Goal: Task Accomplishment & Management: Manage account settings

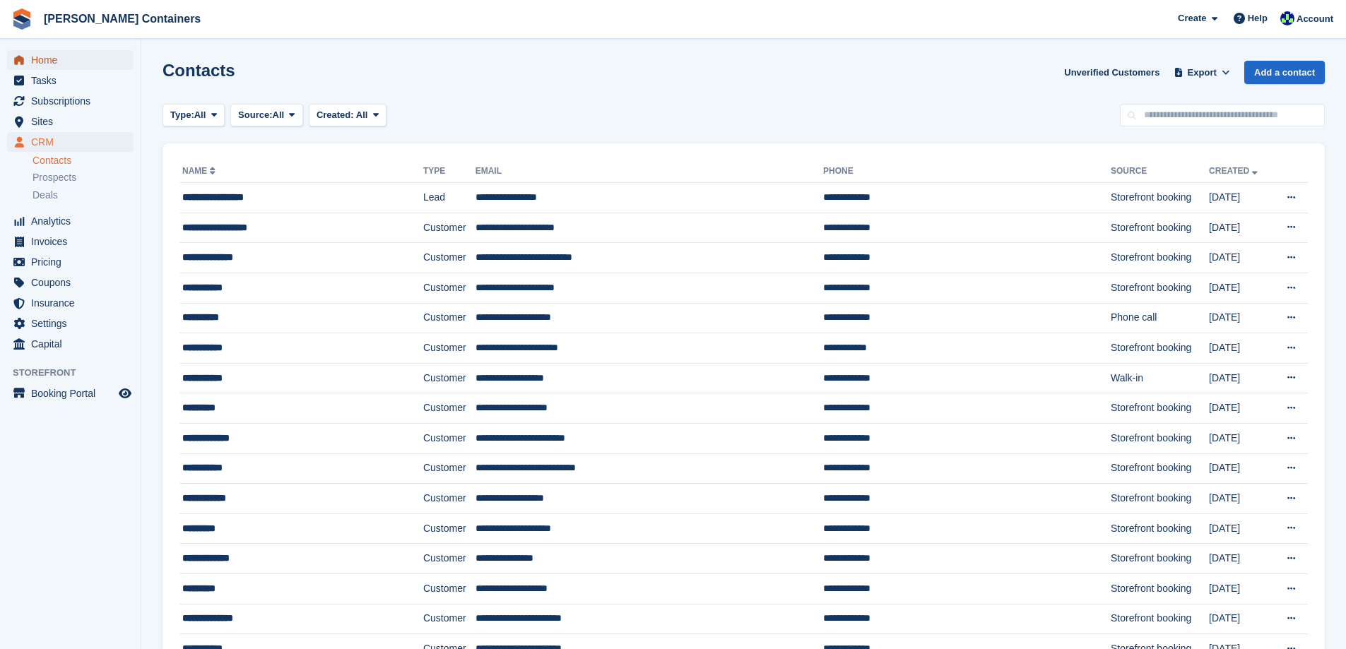
click at [57, 59] on span "Home" at bounding box center [73, 60] width 85 height 20
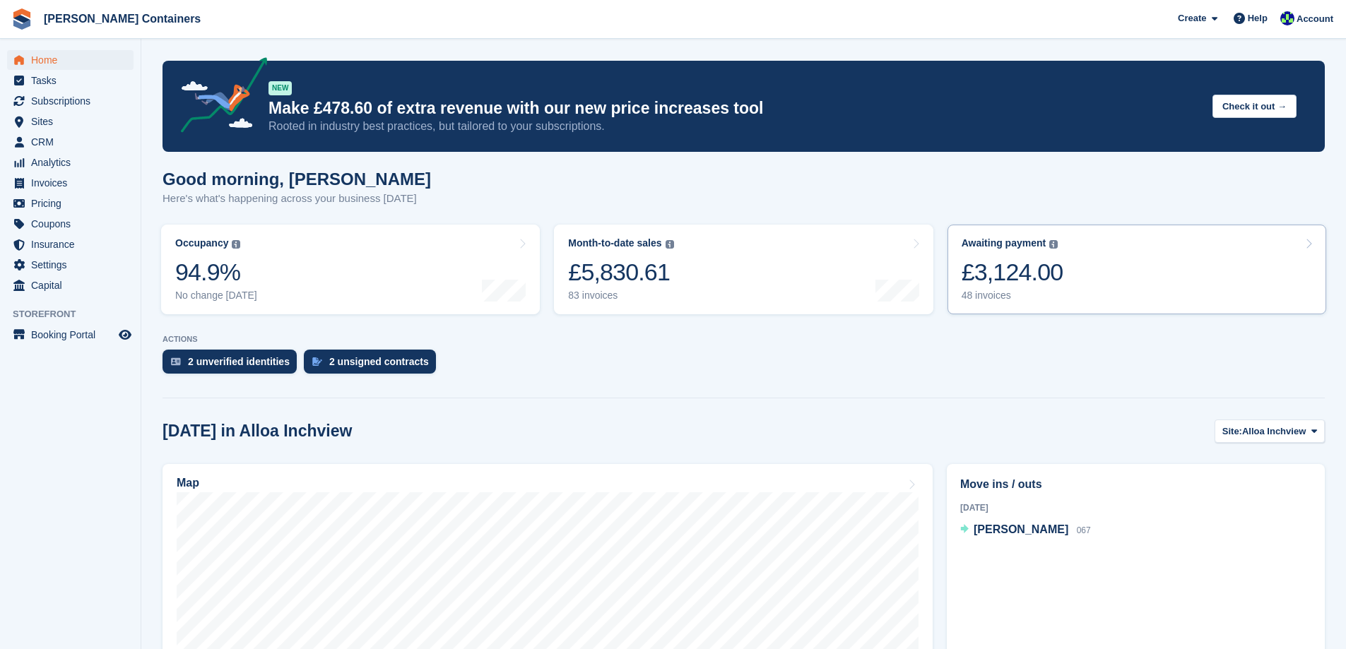
click at [1041, 292] on div "48 invoices" at bounding box center [1012, 296] width 102 height 12
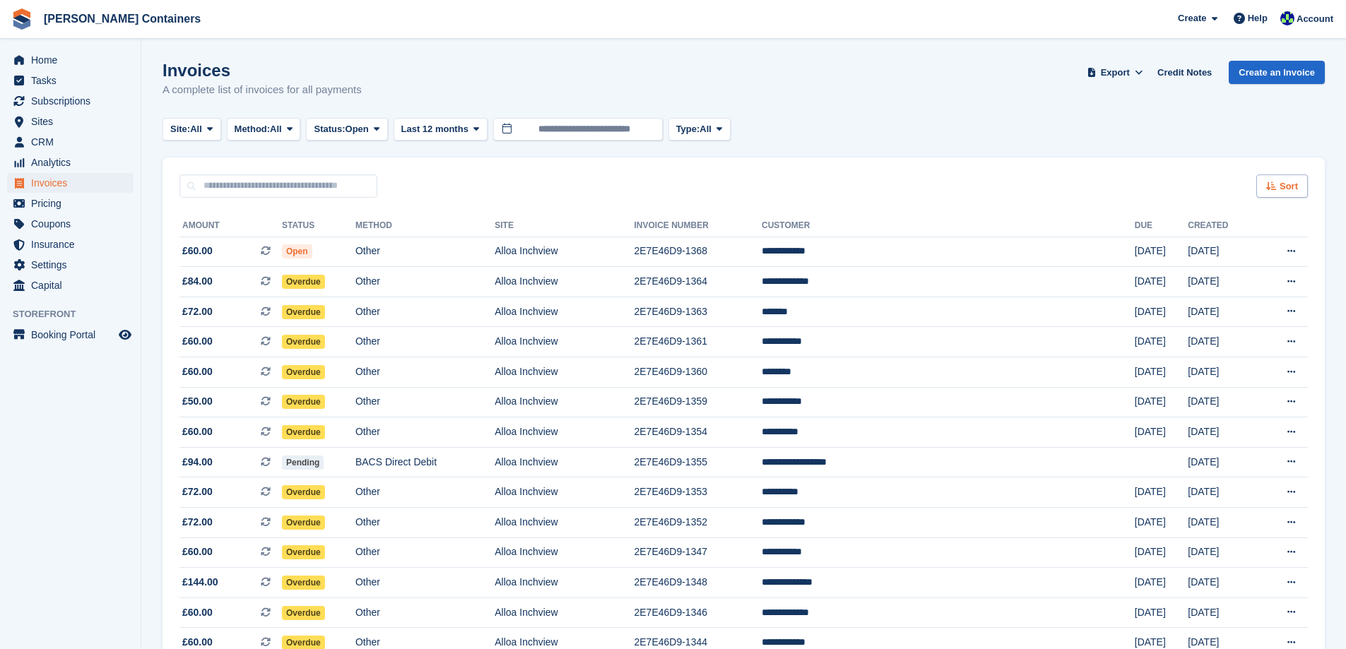
click at [1289, 189] on span "Sort" at bounding box center [1288, 186] width 18 height 14
click at [1248, 278] on span "Created (oldest first)" at bounding box center [1240, 280] width 97 height 11
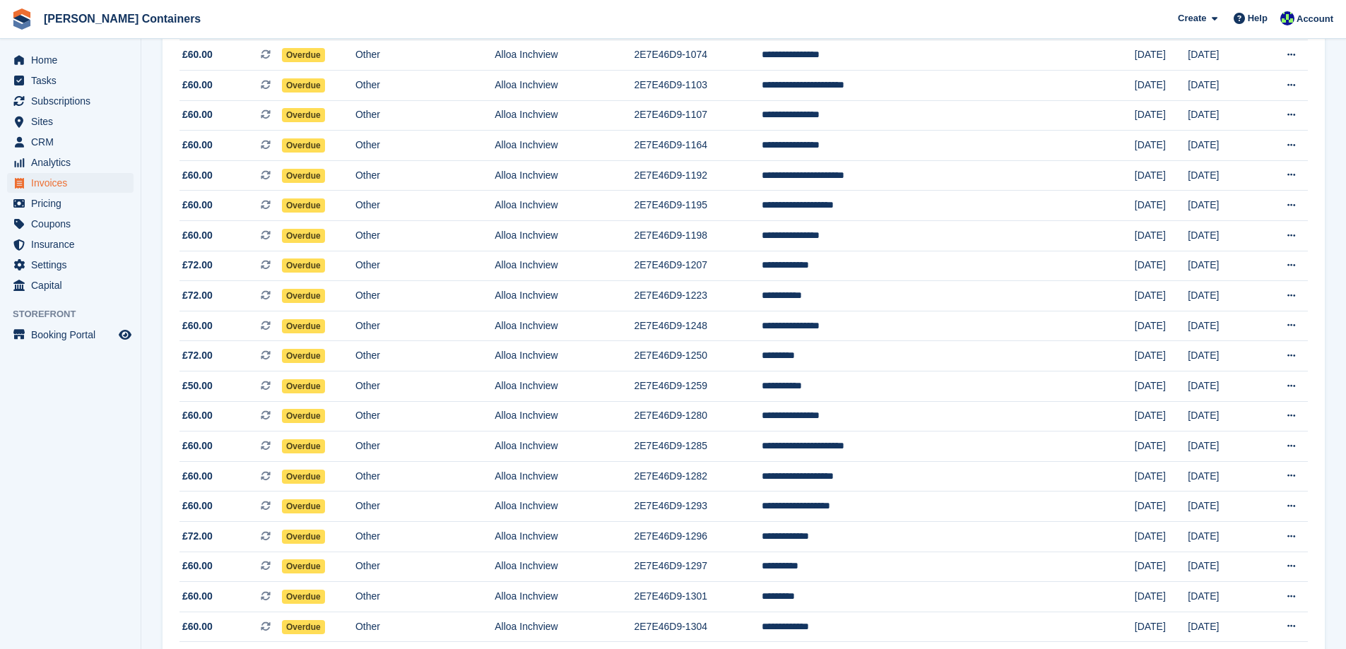
scroll to position [254, 0]
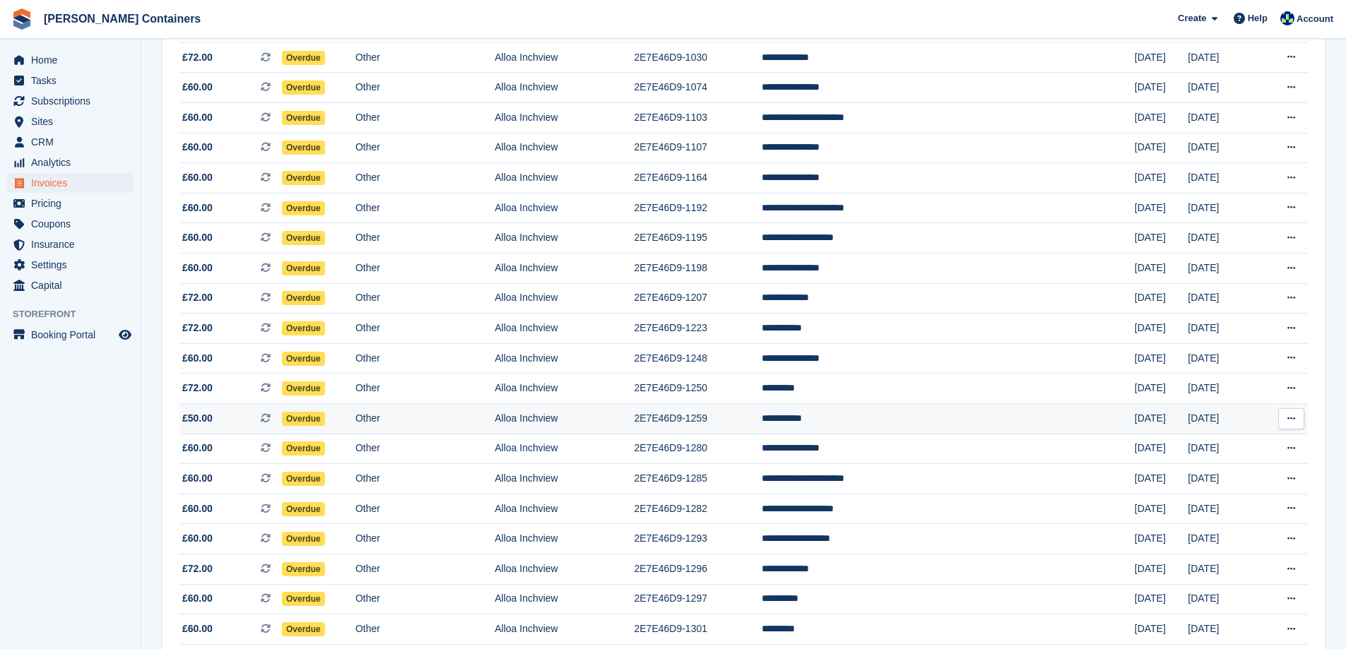
click at [944, 415] on td "**********" at bounding box center [947, 419] width 373 height 30
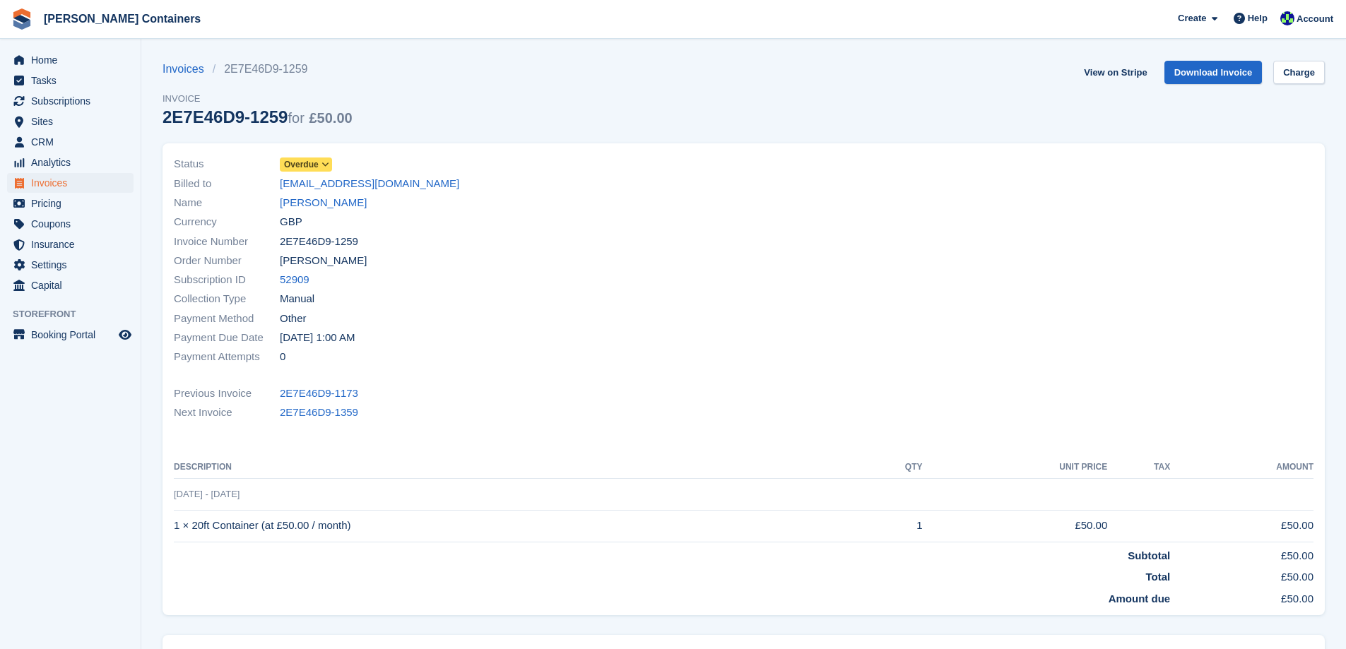
click at [309, 194] on div "Name Jill Conlan" at bounding box center [455, 203] width 562 height 19
click at [309, 201] on link "Jill Conlan" at bounding box center [323, 203] width 87 height 16
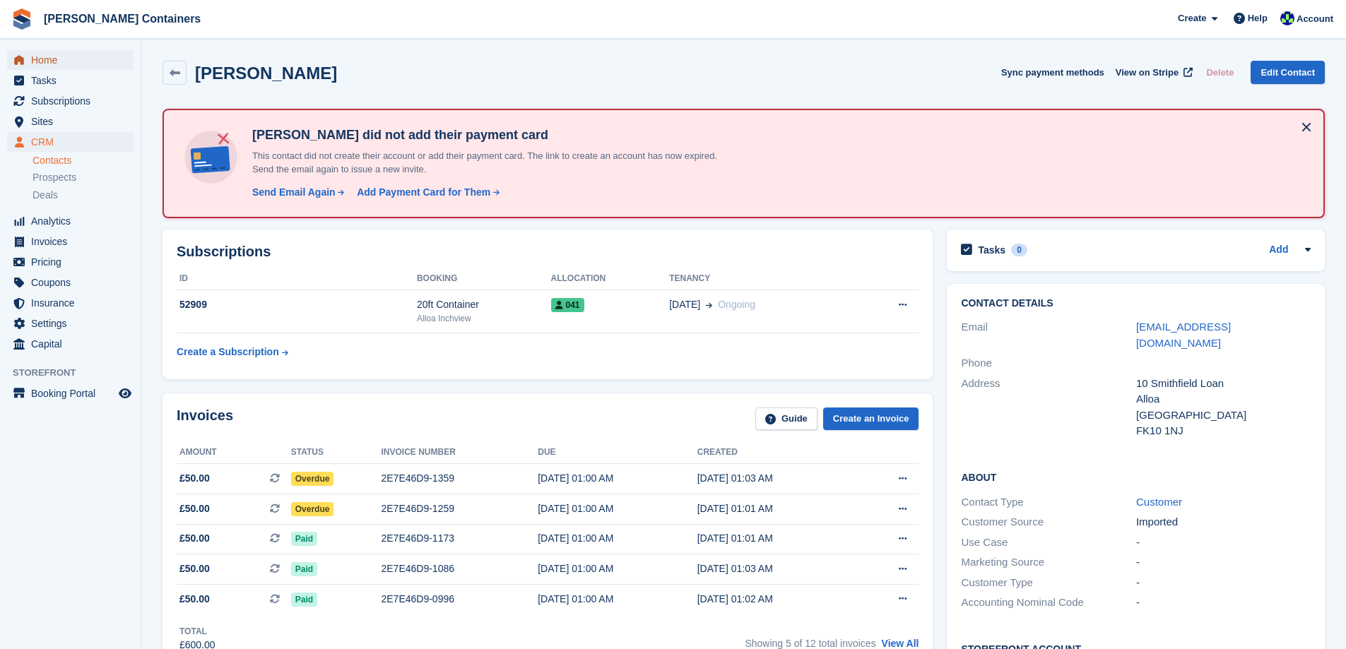
click at [40, 68] on span "Home" at bounding box center [73, 60] width 85 height 20
